Goal: Task Accomplishment & Management: Manage account settings

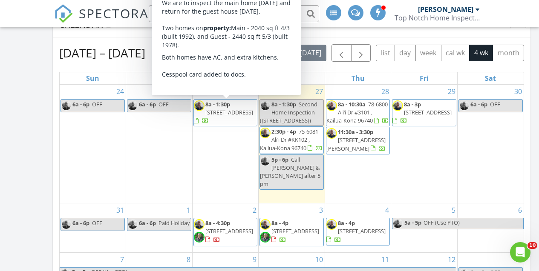
scroll to position [75, 0]
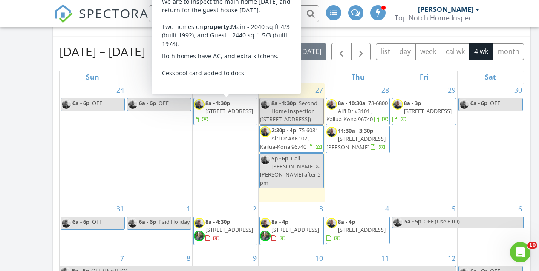
click at [222, 113] on span "73-4385 Holoholo St, Kailua-Kona 96740" at bounding box center [229, 111] width 48 height 8
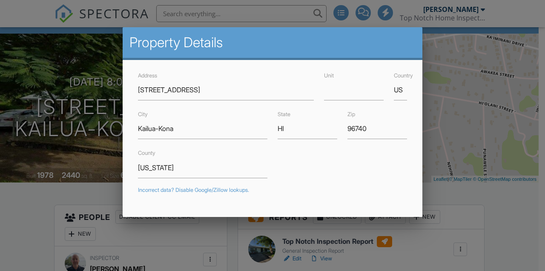
click at [49, 197] on div at bounding box center [272, 126] width 545 height 339
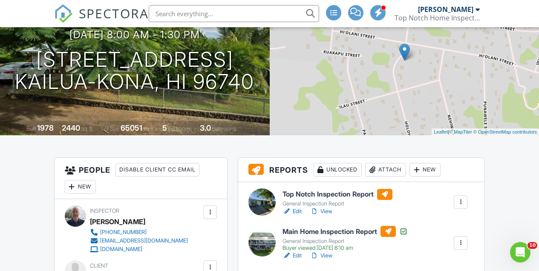
scroll to position [102, 0]
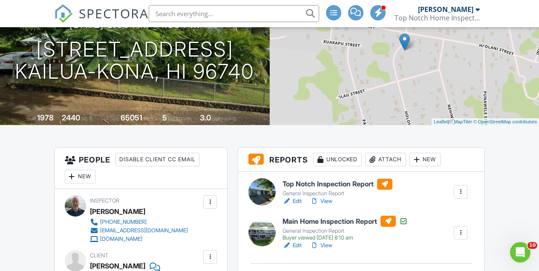
click at [458, 192] on div at bounding box center [460, 192] width 9 height 9
click at [295, 202] on link "Edit" at bounding box center [292, 201] width 19 height 9
